Goal: Navigation & Orientation: Find specific page/section

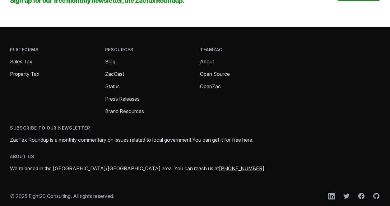
scroll to position [868, 0]
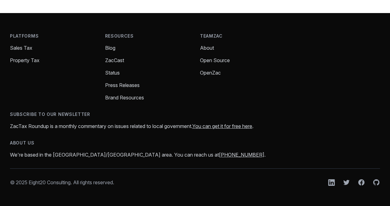
click at [202, 48] on link "About" at bounding box center [207, 48] width 14 height 6
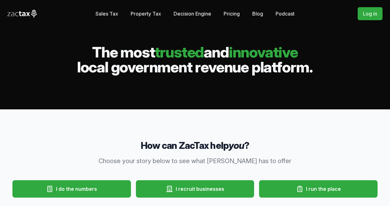
scroll to position [868, 0]
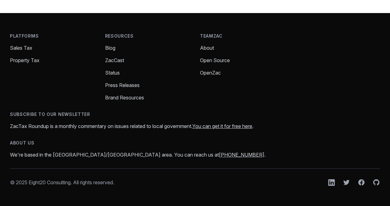
click at [214, 59] on link "Open Source" at bounding box center [215, 60] width 30 height 6
click at [217, 59] on link "Open Source" at bounding box center [215, 60] width 30 height 6
click at [215, 62] on link "Open Source" at bounding box center [215, 60] width 30 height 6
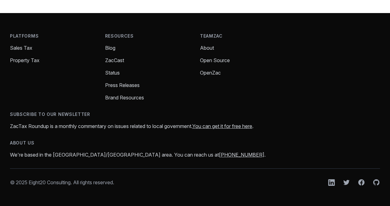
click at [215, 72] on link "OpenZac" at bounding box center [210, 73] width 21 height 6
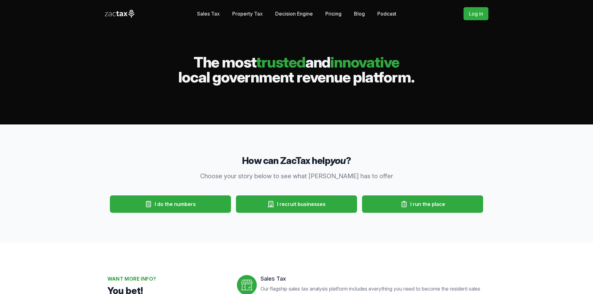
scroll to position [733, 0]
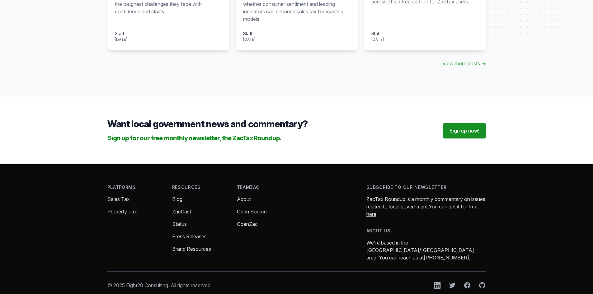
click at [247, 196] on link "About" at bounding box center [244, 199] width 14 height 6
